Goal: Transaction & Acquisition: Book appointment/travel/reservation

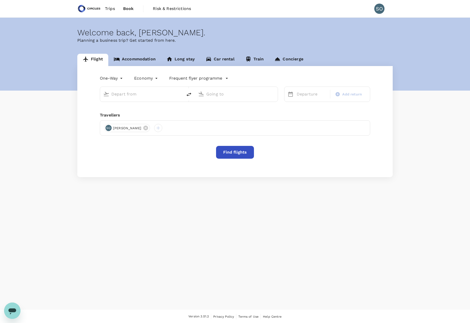
type input "Taipei, Taiwan (any)"
type input "Jakarta, Indonesia (any)"
type input "Taipei, Taiwan (any)"
type input "Jakarta, Indonesia (any)"
